Goal: Task Accomplishment & Management: Use online tool/utility

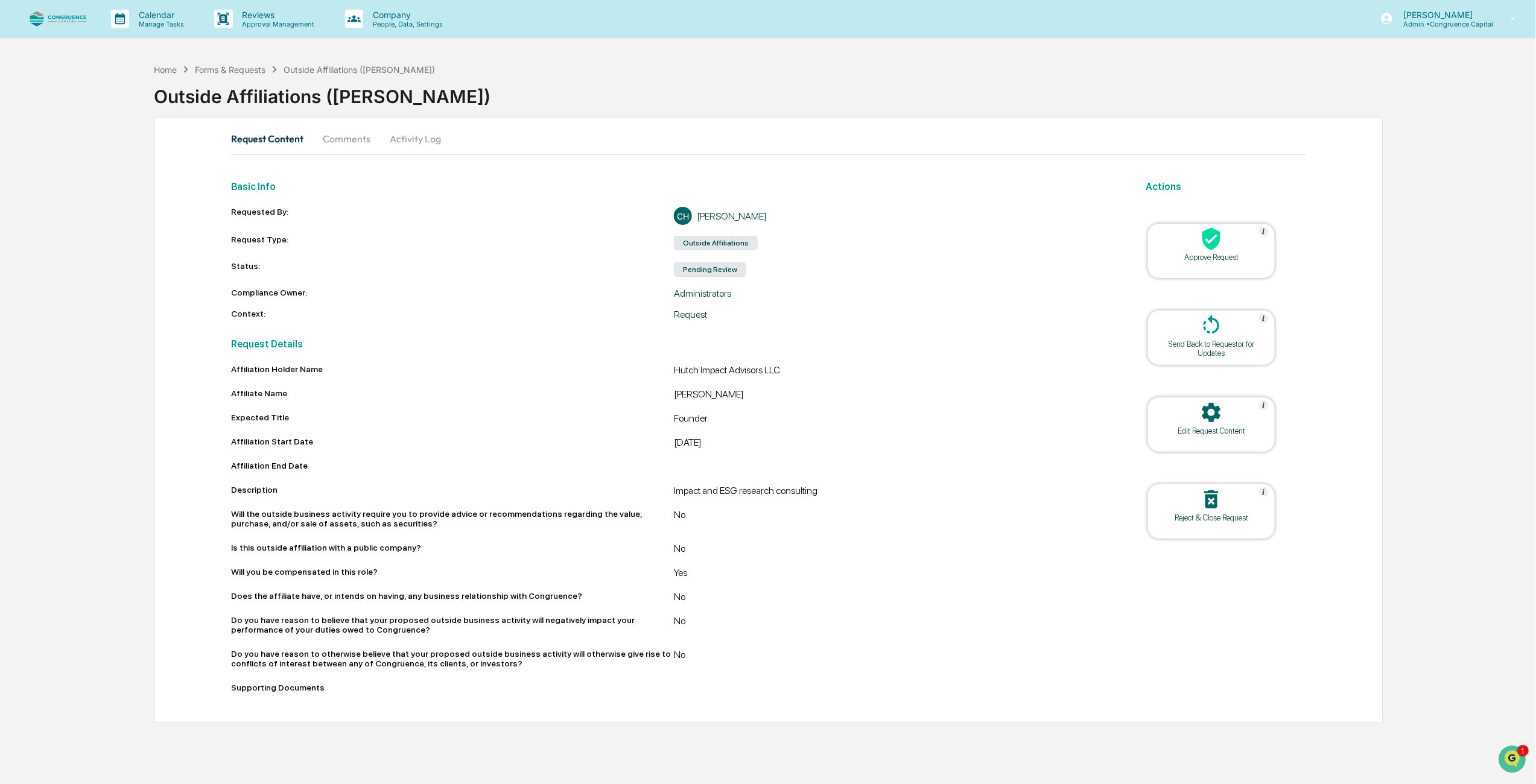
drag, startPoint x: 582, startPoint y: 374, endPoint x: 603, endPoint y: 383, distance: 22.8
click at [583, 374] on div "Affiliation Holder Name" at bounding box center [452, 369] width 443 height 10
click at [1221, 266] on div "Approve Request" at bounding box center [1211, 251] width 128 height 56
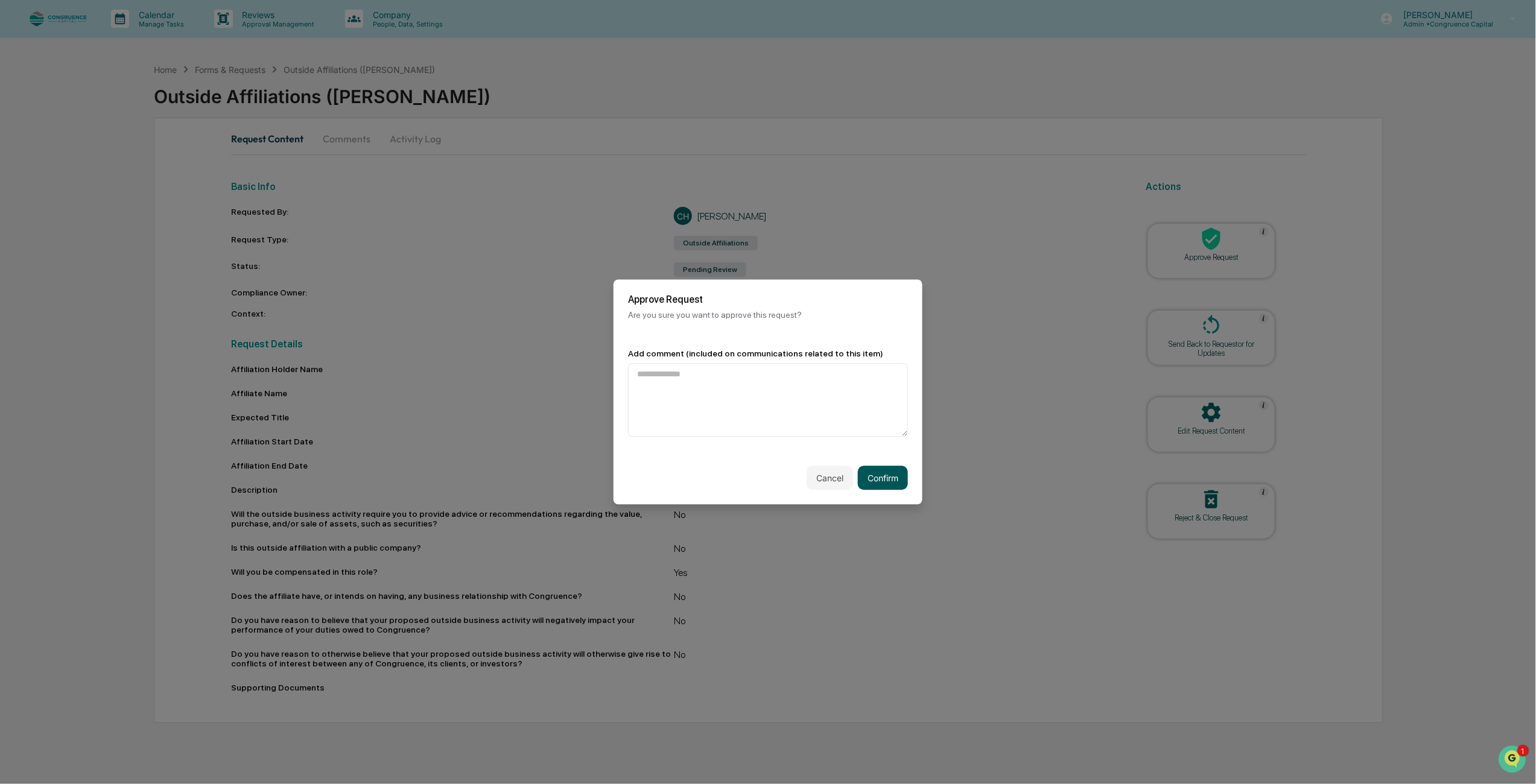
click at [891, 481] on button "Confirm" at bounding box center [883, 478] width 50 height 24
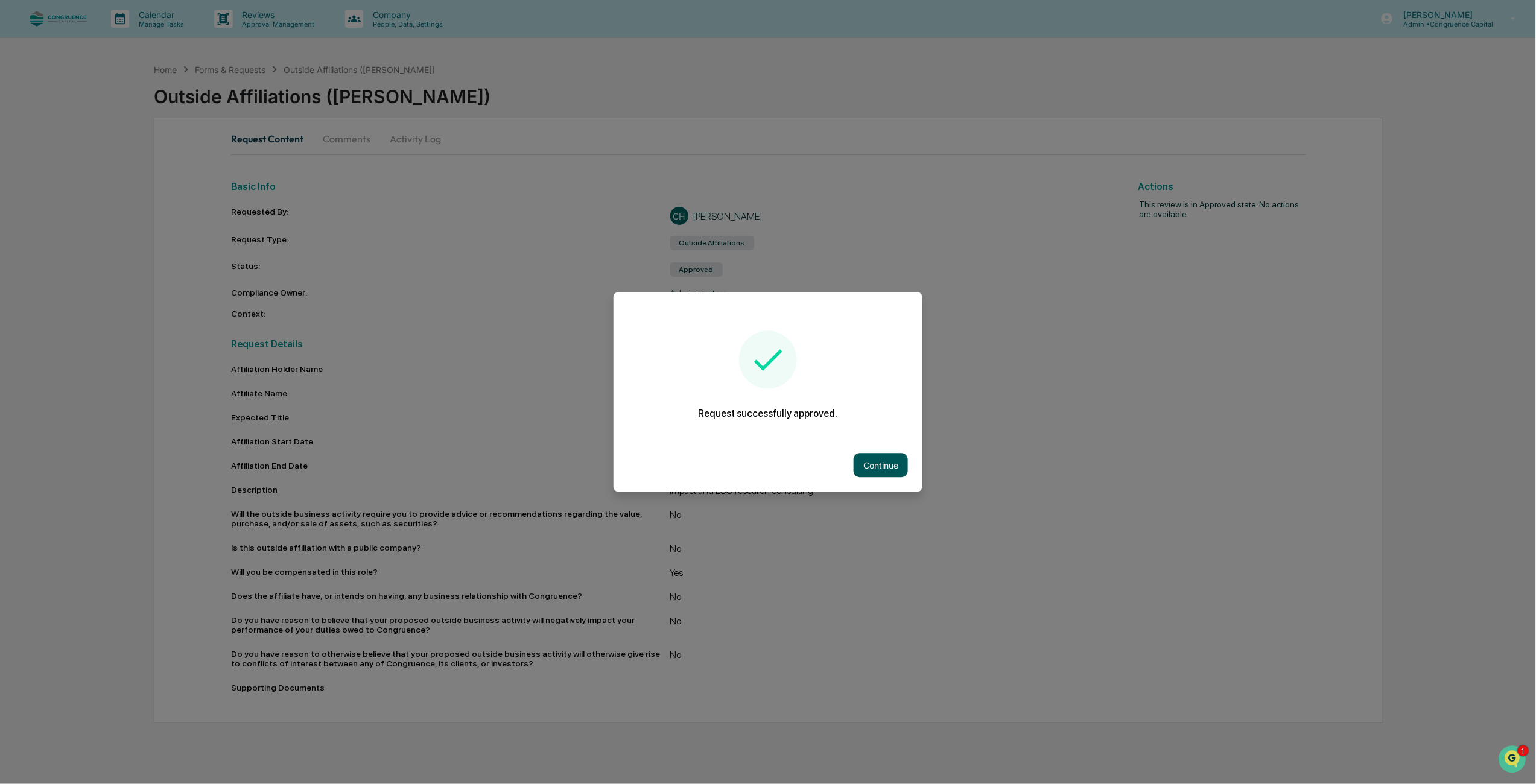
click at [888, 468] on button "Continue" at bounding box center [881, 465] width 55 height 24
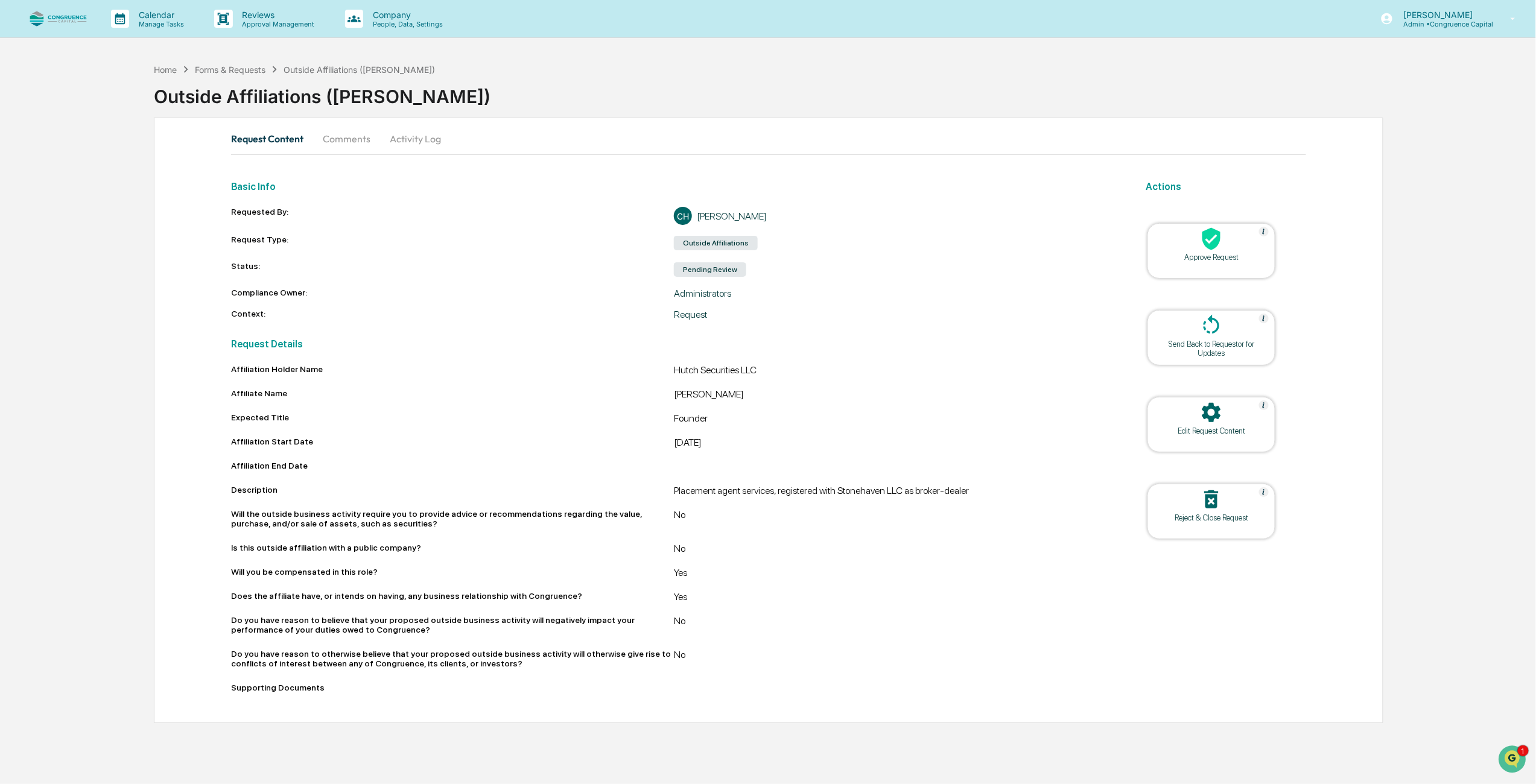
click at [1228, 251] on div at bounding box center [1211, 240] width 120 height 26
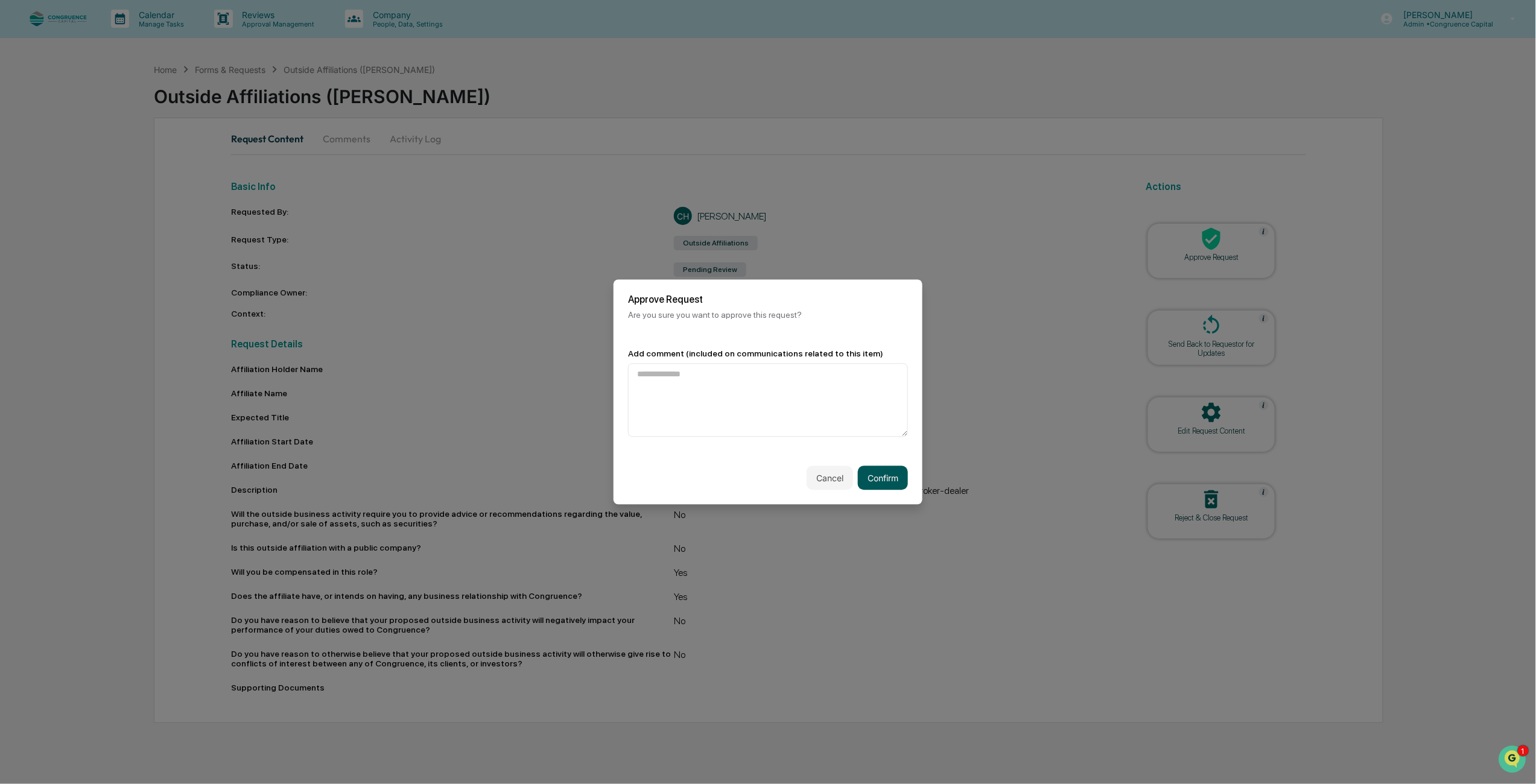
click at [895, 475] on button "Confirm" at bounding box center [883, 478] width 50 height 24
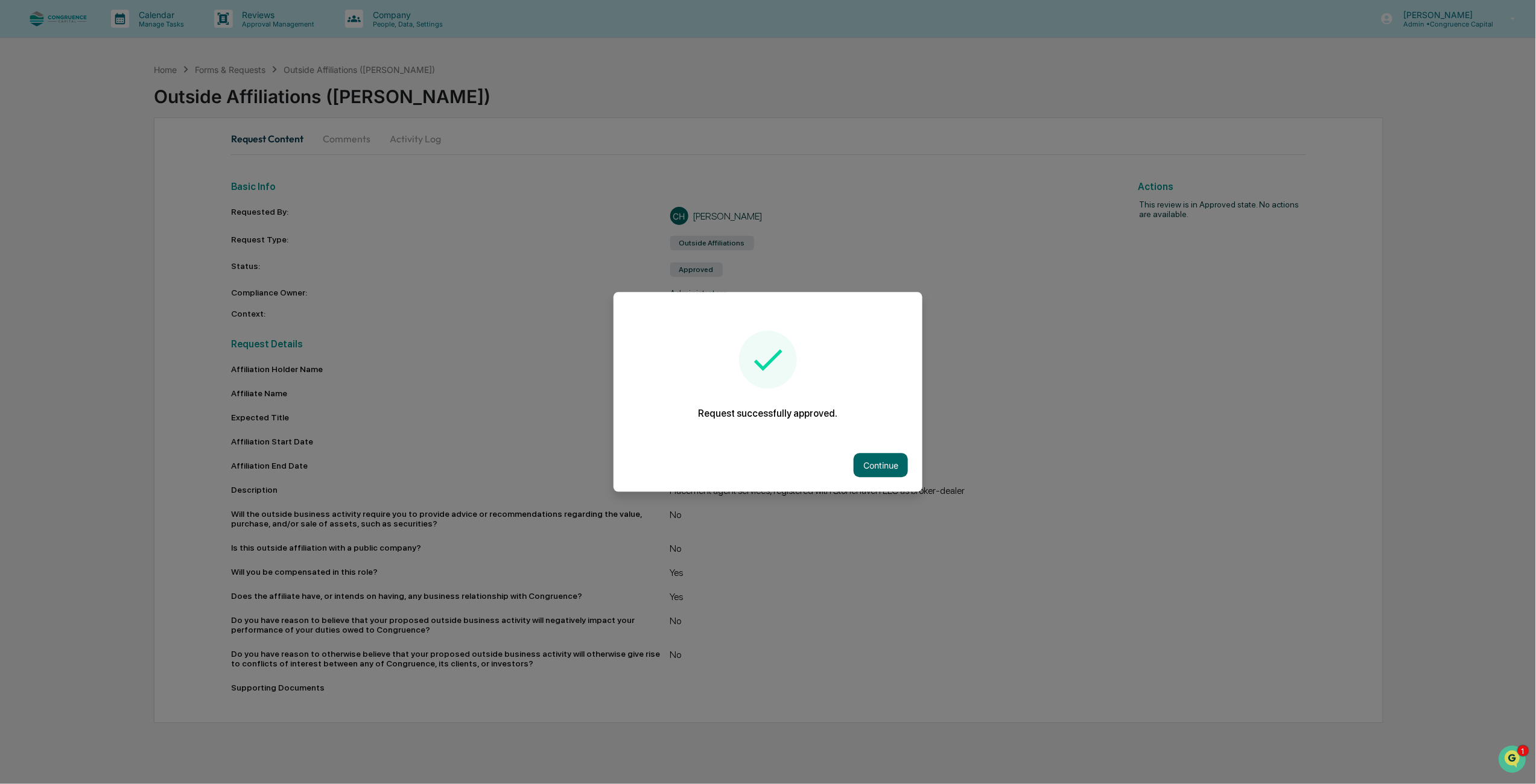
click at [909, 459] on div "Continue" at bounding box center [767, 466] width 309 height 53
click at [890, 465] on button "Continue" at bounding box center [881, 465] width 55 height 24
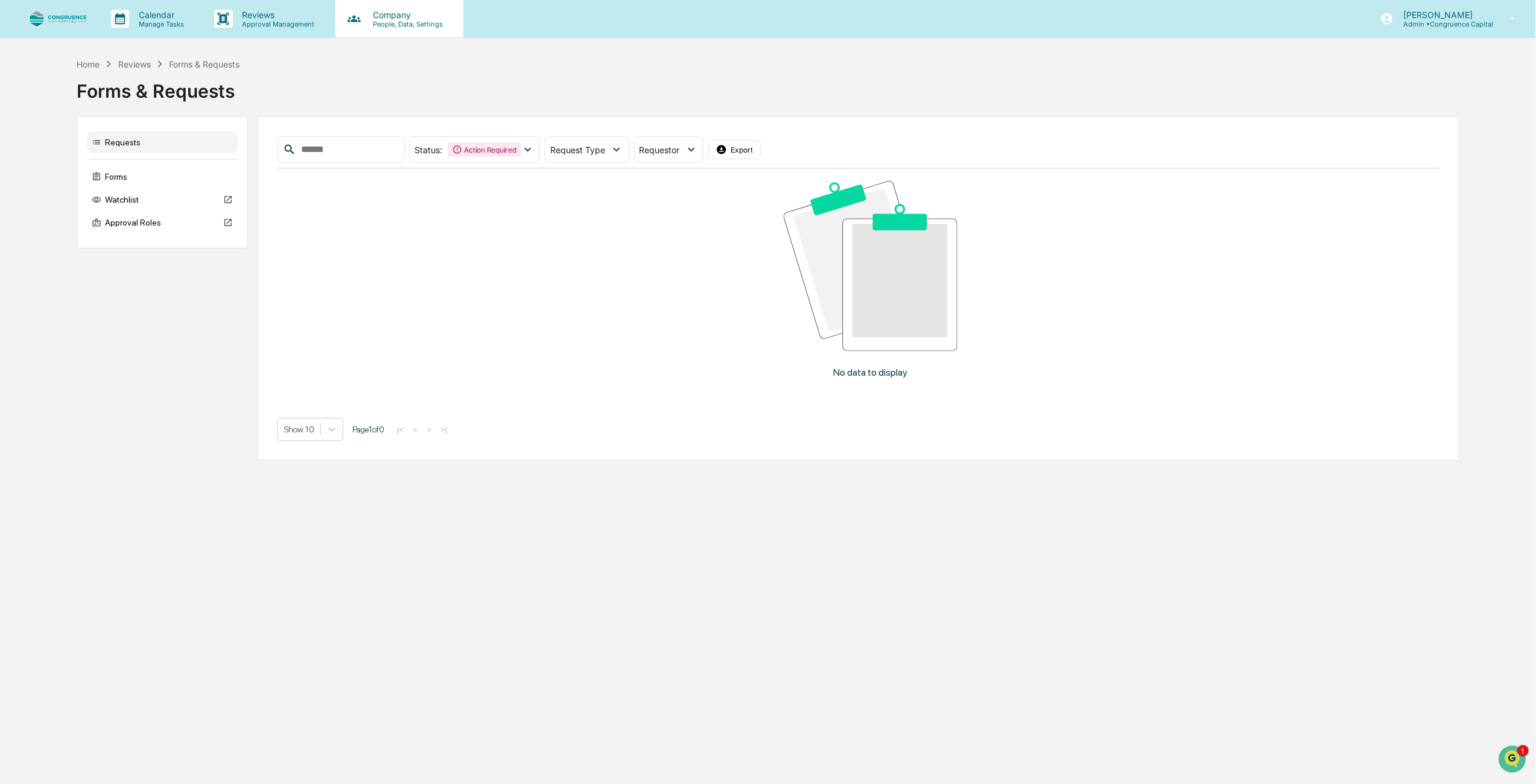
click at [412, 28] on div "Company People, Data, Settings" at bounding box center [400, 18] width 128 height 37
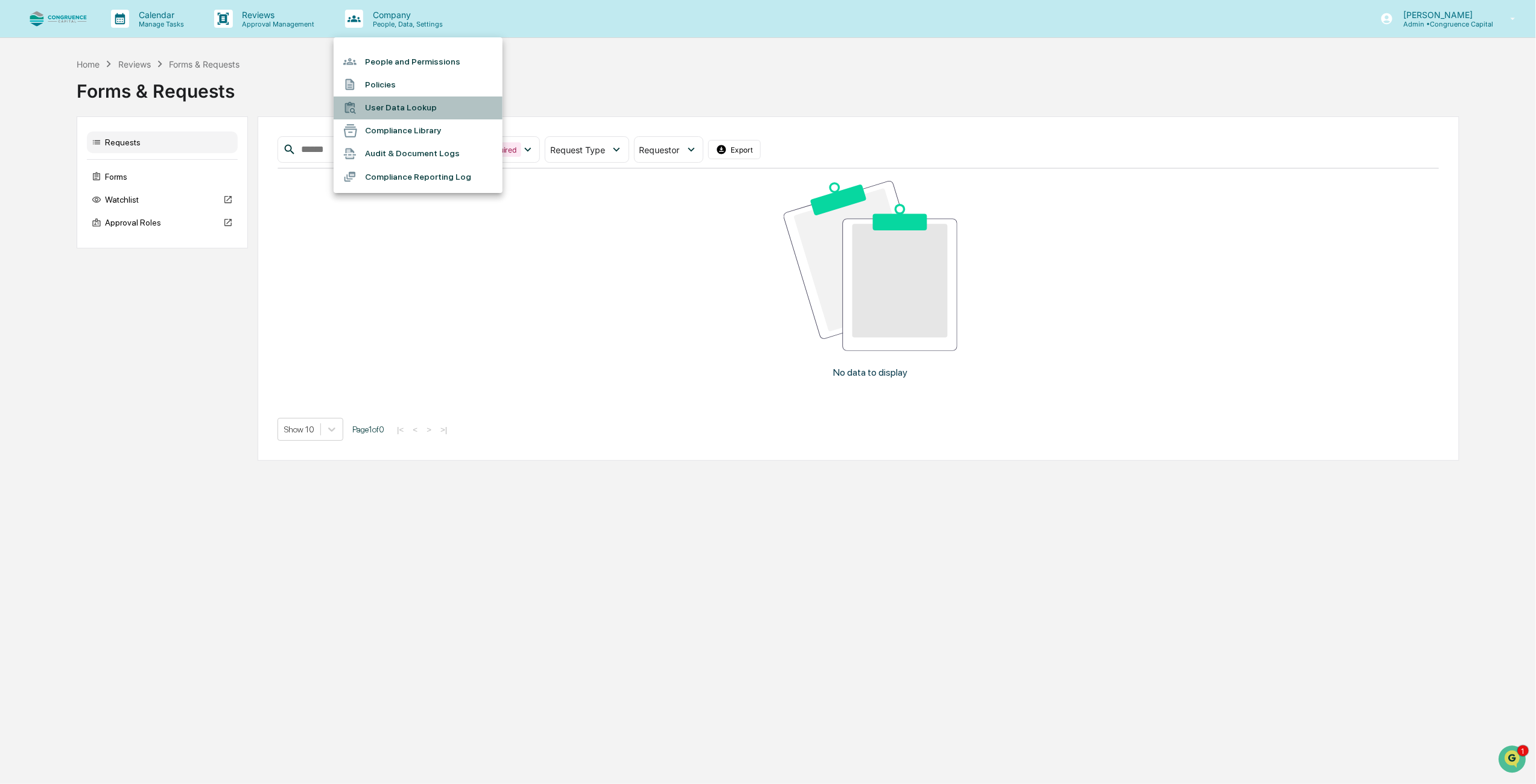
click at [403, 110] on li "User Data Lookup" at bounding box center [418, 108] width 169 height 23
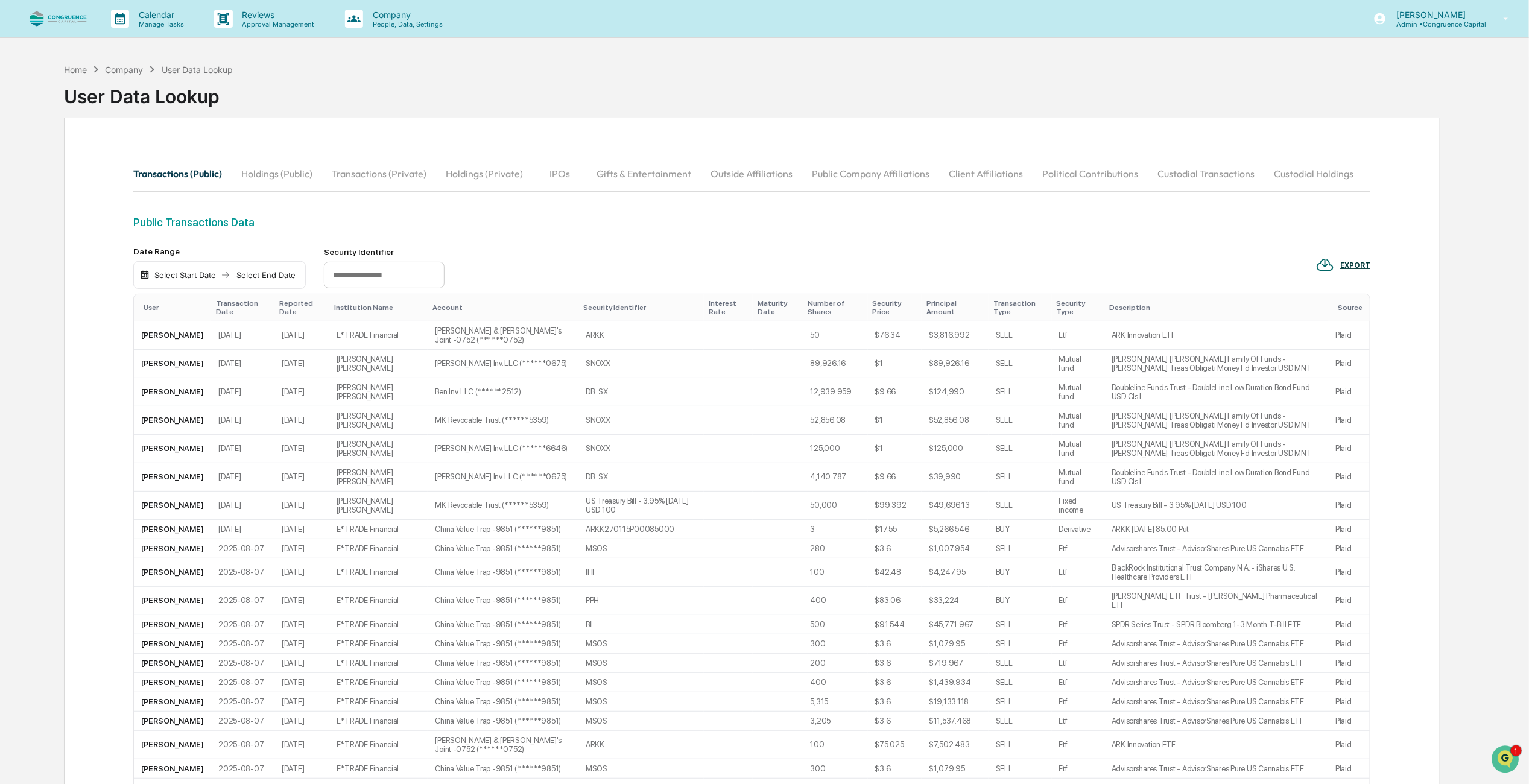
click at [756, 172] on button "Outside Affiliations" at bounding box center [751, 174] width 101 height 29
